Goal: Task Accomplishment & Management: Use online tool/utility

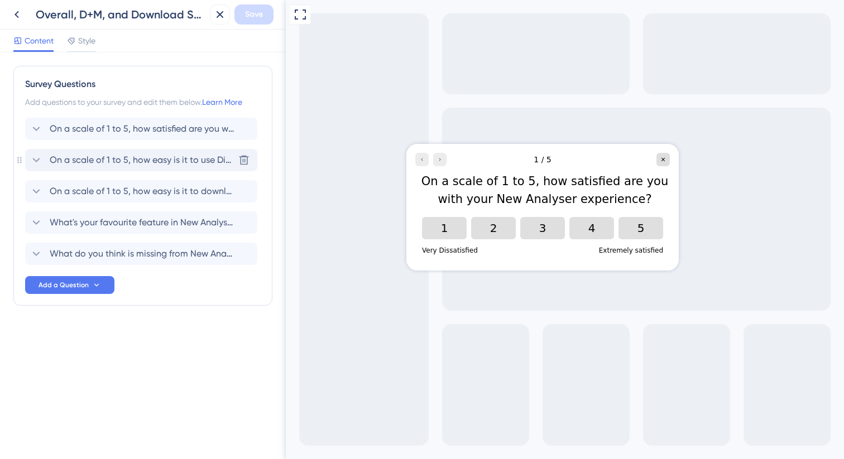
click at [90, 164] on span "On a scale of 1 to 5, how easy is it to use Dimensions and Metrics?" at bounding box center [142, 159] width 184 height 13
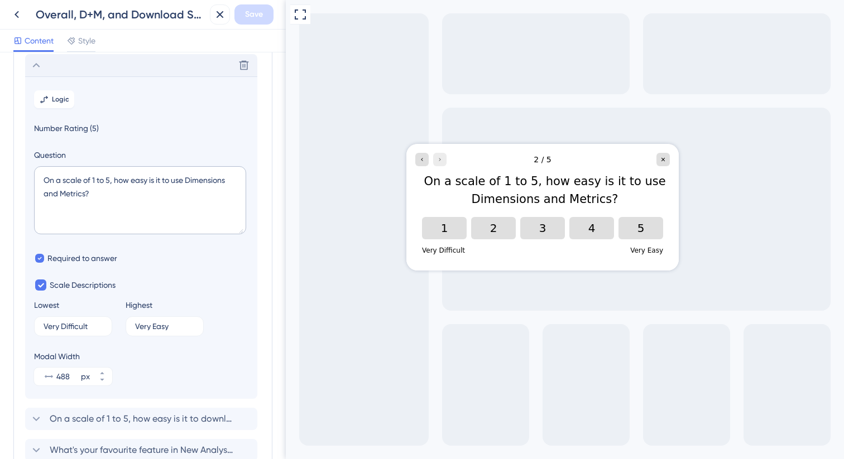
scroll to position [97, 0]
click at [34, 61] on icon at bounding box center [36, 63] width 13 height 13
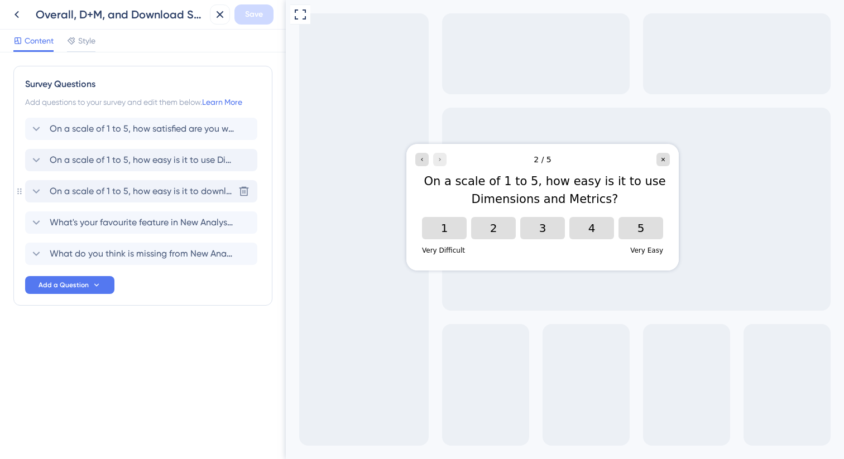
click at [121, 189] on span "On a scale of 1 to 5, how easy is it to download your reports in New Analyser?" at bounding box center [142, 191] width 184 height 13
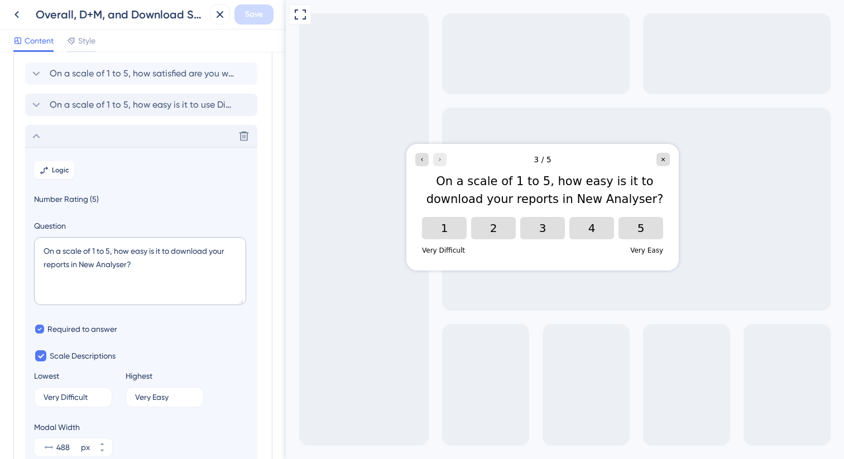
scroll to position [54, 0]
click at [34, 142] on icon at bounding box center [36, 137] width 13 height 13
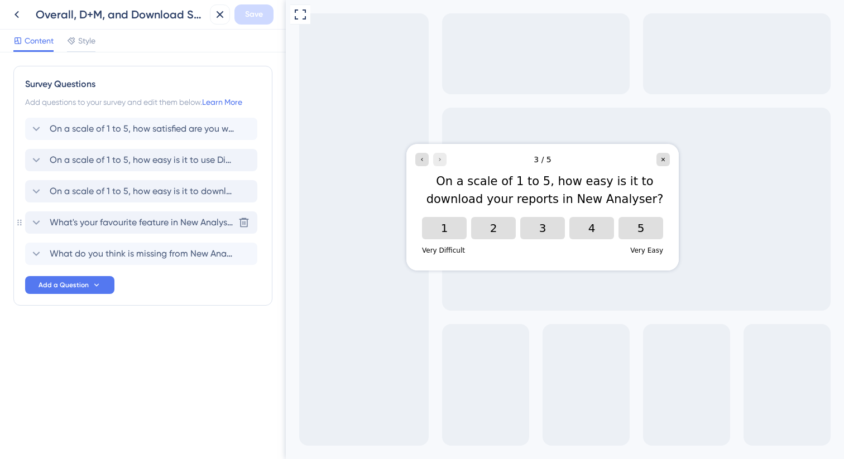
click at [98, 219] on span "What's your favourite feature in New Analyser?" at bounding box center [142, 222] width 184 height 13
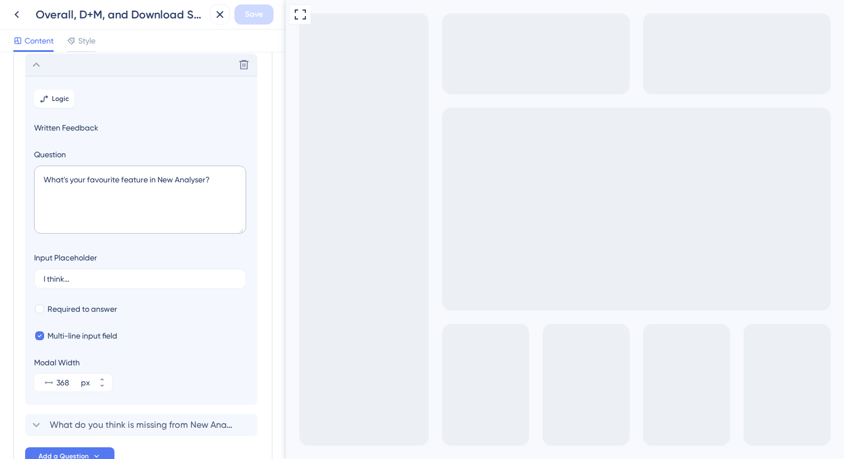
scroll to position [159, 0]
click at [39, 71] on div "Delete" at bounding box center [141, 63] width 232 height 22
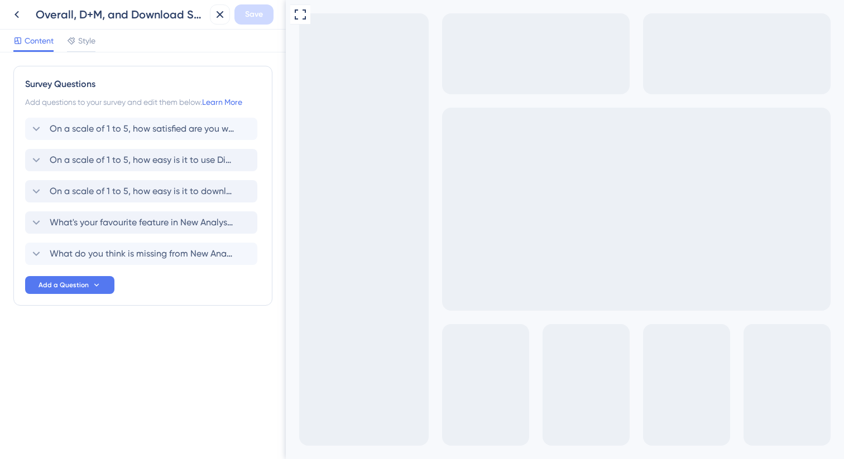
scroll to position [0, 0]
click at [110, 253] on span "What do you think is missing from New Analyser?" at bounding box center [142, 253] width 184 height 13
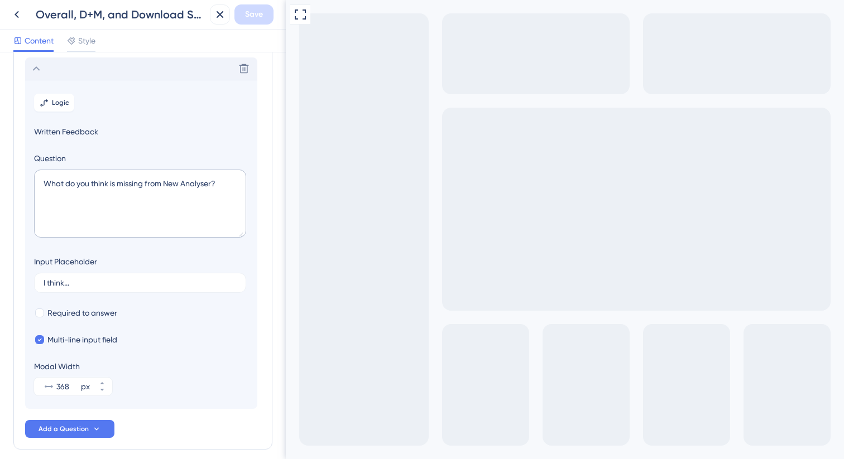
scroll to position [190, 0]
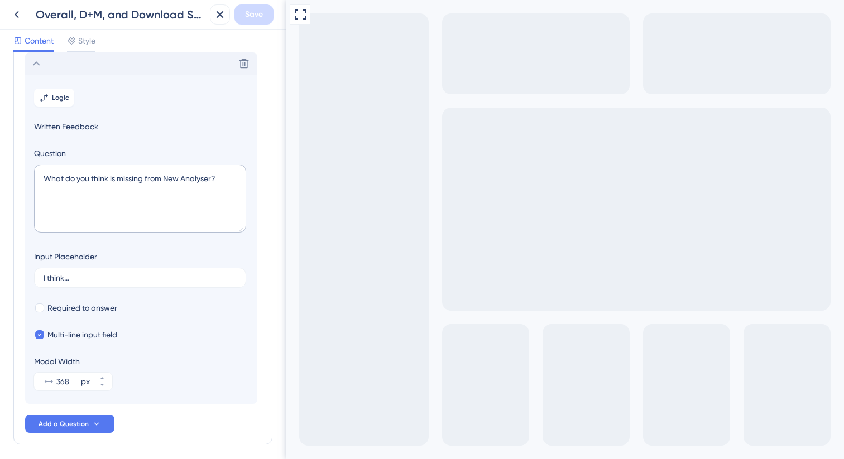
click at [38, 66] on icon at bounding box center [36, 63] width 13 height 13
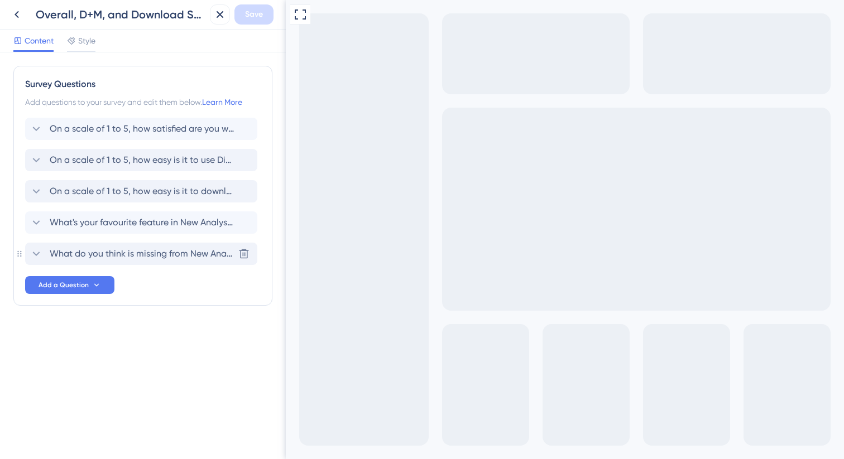
scroll to position [0, 0]
click at [90, 42] on span "Style" at bounding box center [86, 40] width 17 height 13
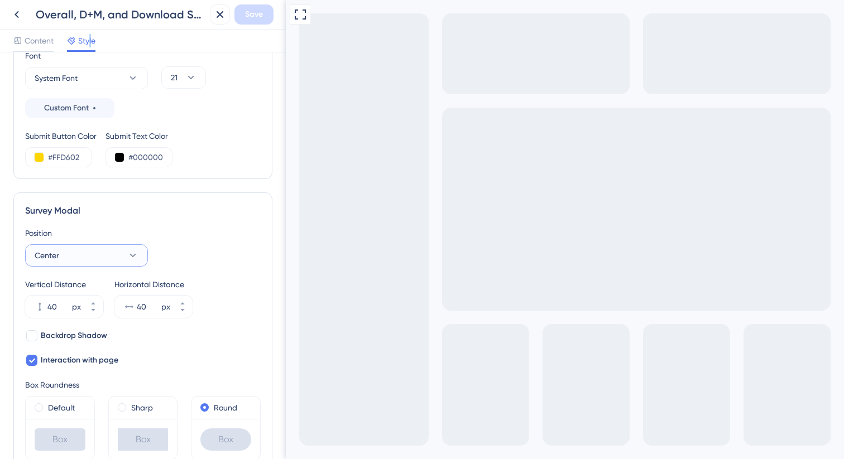
click at [76, 257] on button "Center" at bounding box center [86, 255] width 123 height 22
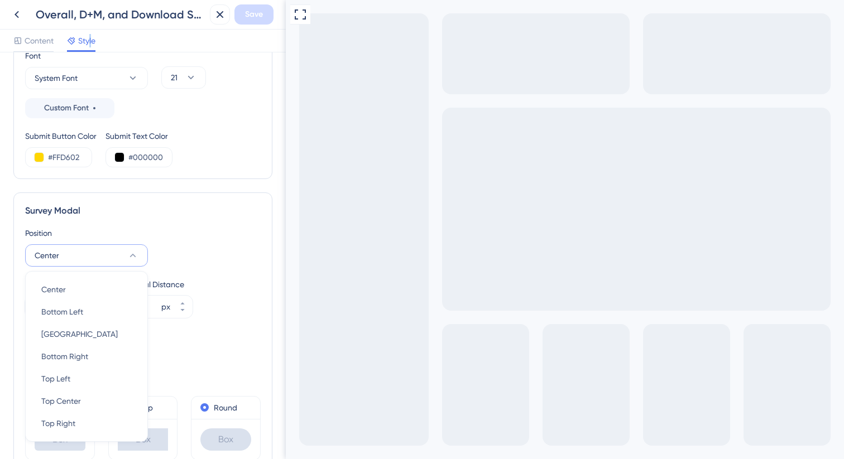
scroll to position [314, 0]
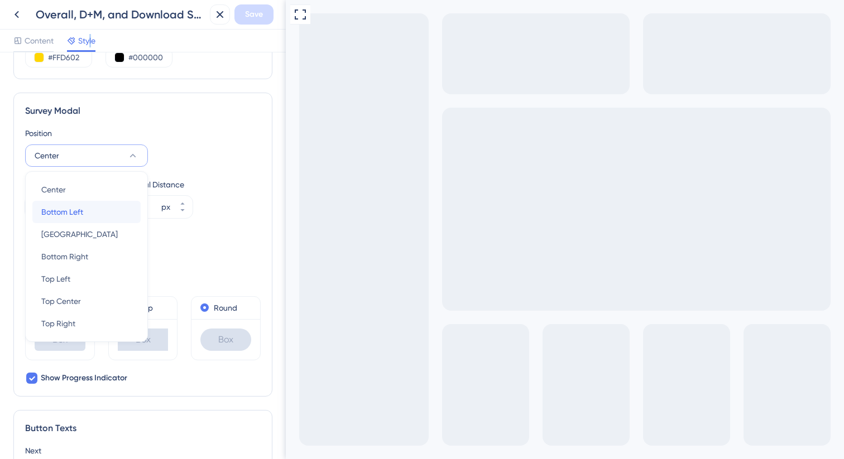
click at [63, 214] on span "Bottom Left" at bounding box center [62, 211] width 42 height 13
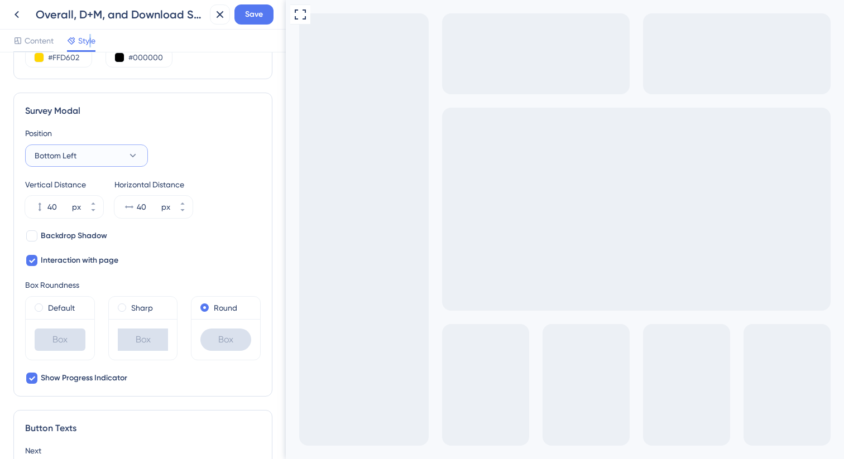
click at [68, 157] on span "Bottom Left" at bounding box center [56, 155] width 42 height 13
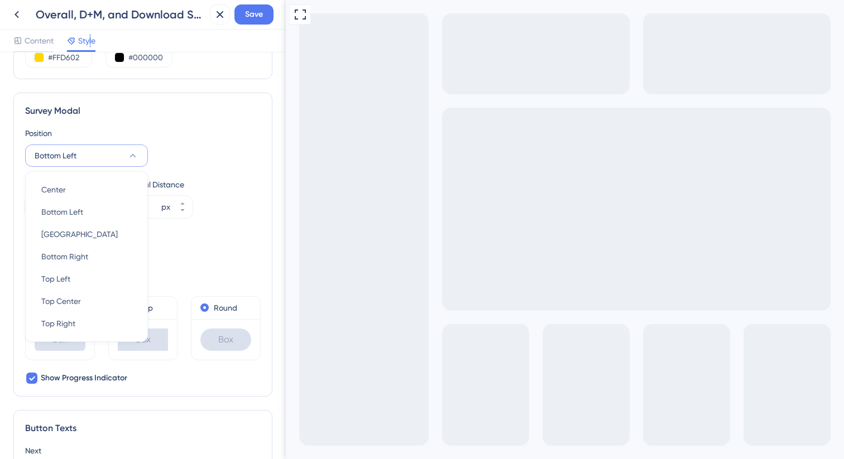
scroll to position [312, 0]
click at [88, 329] on div "Top Right Top Right" at bounding box center [86, 325] width 90 height 22
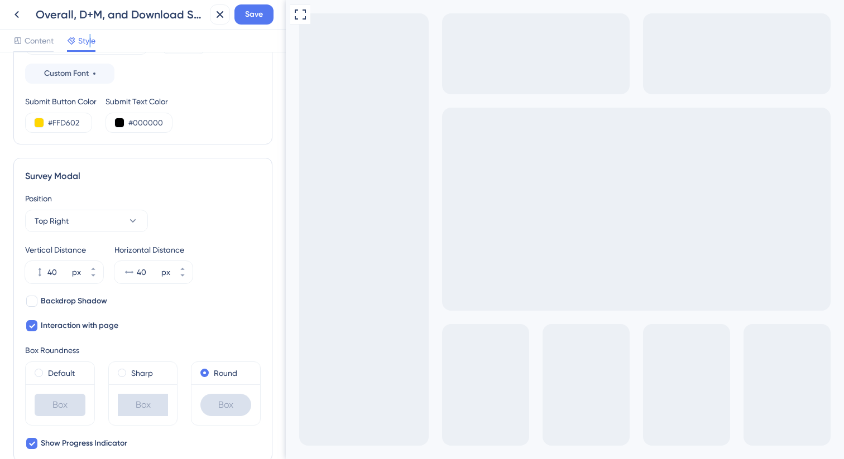
scroll to position [332, 0]
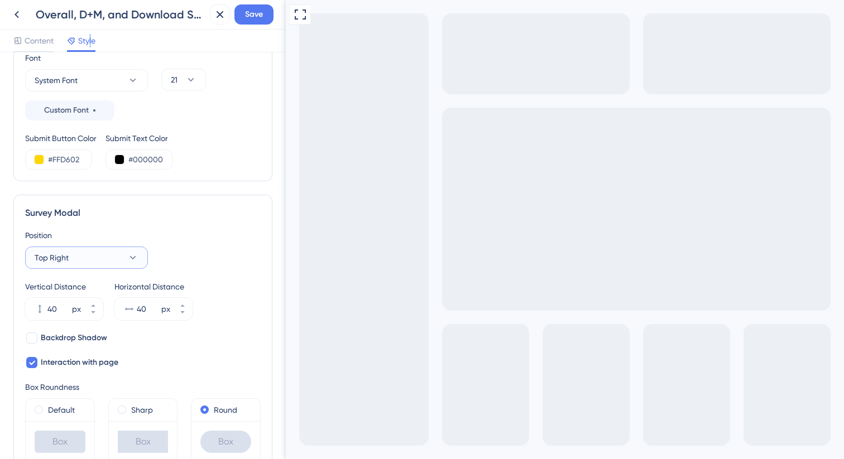
click at [103, 257] on button "Top Right" at bounding box center [86, 258] width 123 height 22
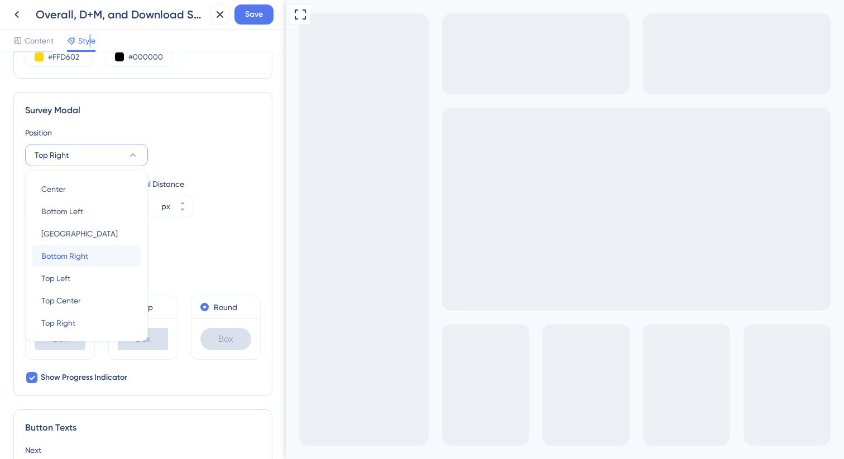
click at [90, 256] on div "Bottom Right Bottom Right" at bounding box center [86, 256] width 90 height 22
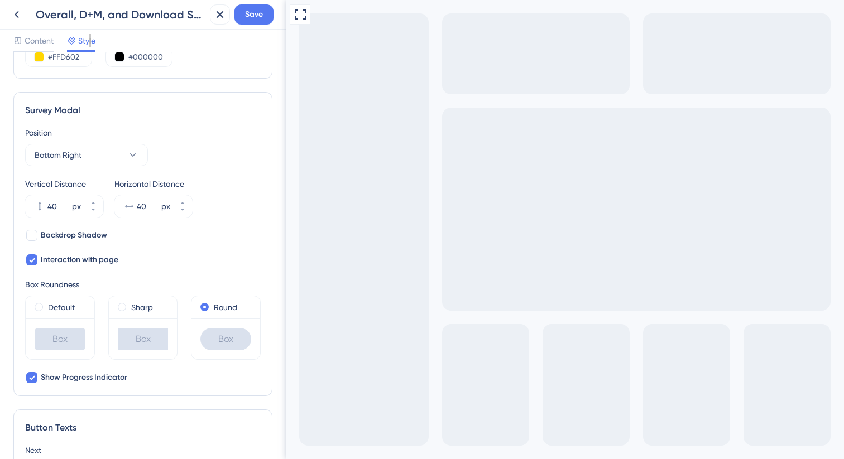
click at [633, 287] on div "Full Screen Preview" at bounding box center [565, 315] width 558 height 630
